Goal: Transaction & Acquisition: Subscribe to service/newsletter

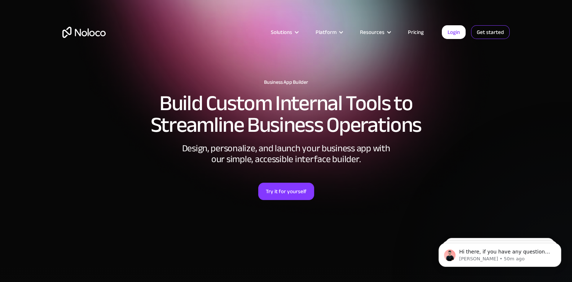
click at [480, 33] on link "Get started" at bounding box center [490, 32] width 39 height 14
click at [483, 32] on link "Get started" at bounding box center [490, 32] width 39 height 14
click at [456, 34] on link "Login" at bounding box center [454, 32] width 24 height 14
click at [478, 37] on link "Get started" at bounding box center [490, 32] width 39 height 14
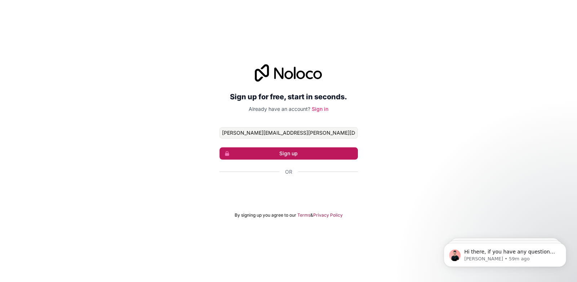
type input "jose.barreira@outlook.com"
click at [235, 154] on button "Sign up" at bounding box center [289, 153] width 138 height 12
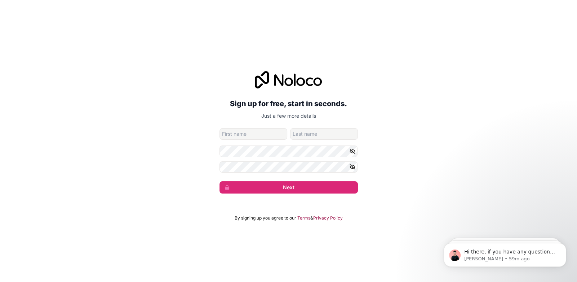
click at [242, 130] on input "given-name" at bounding box center [254, 134] width 68 height 12
type input "Jose"
type input "Barreira"
click at [350, 151] on icon "button" at bounding box center [352, 150] width 5 height 3
click at [353, 168] on icon "button" at bounding box center [352, 166] width 6 height 6
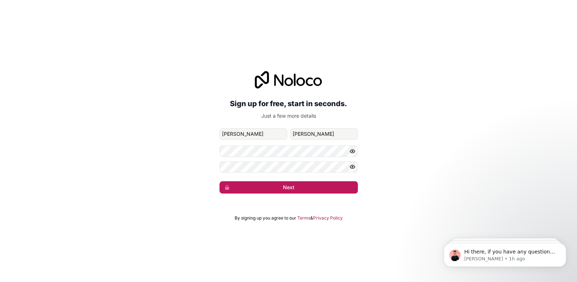
click at [290, 190] on button "Next" at bounding box center [289, 187] width 138 height 12
click at [300, 187] on button "Next" at bounding box center [289, 187] width 138 height 12
